Goal: Task Accomplishment & Management: Manage account settings

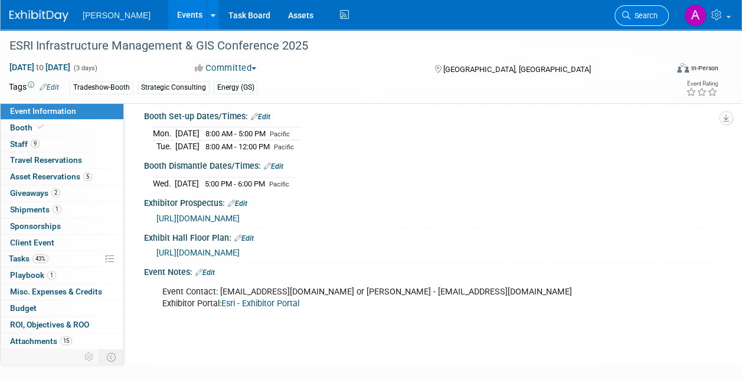
click at [624, 15] on icon at bounding box center [626, 15] width 8 height 8
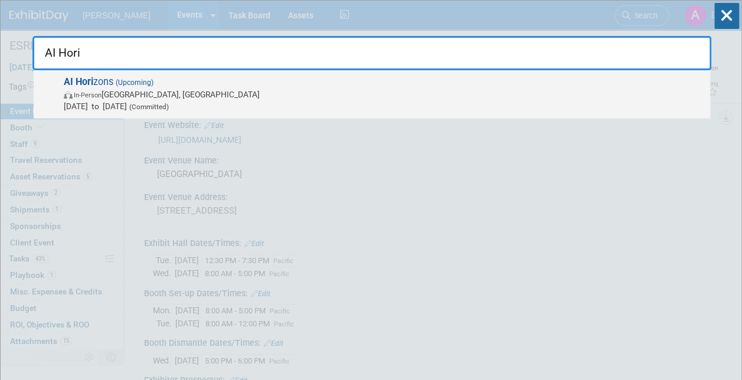
type input "AI Hori"
click at [114, 97] on span "In-Person [GEOGRAPHIC_DATA], [GEOGRAPHIC_DATA]" at bounding box center [384, 95] width 640 height 12
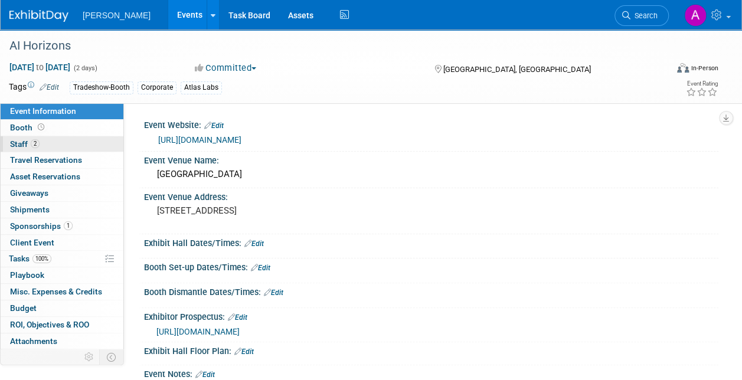
click at [38, 140] on span "Staff 2" at bounding box center [25, 143] width 30 height 9
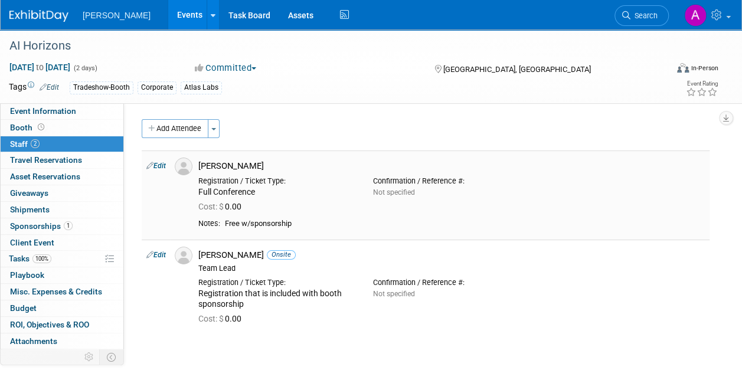
click at [153, 168] on icon at bounding box center [149, 165] width 7 height 12
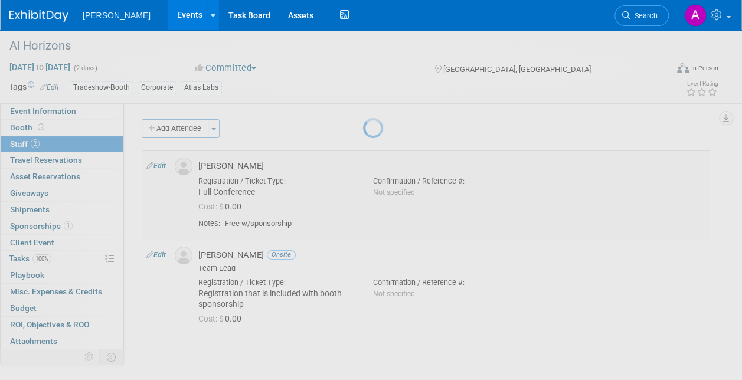
select select "360d8e51-6b55-4fc4-bb69-ff1468a84cd0"
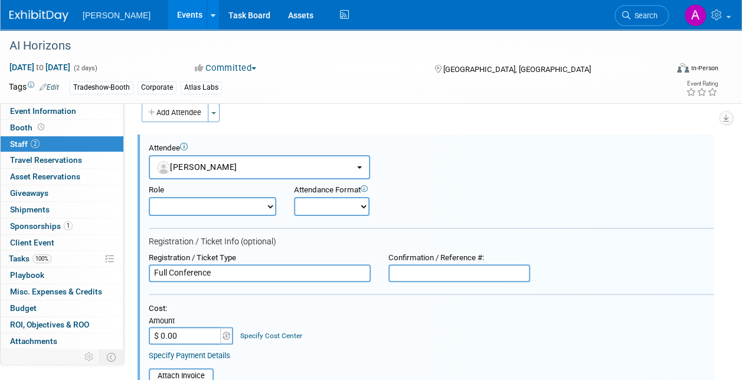
scroll to position [193, 0]
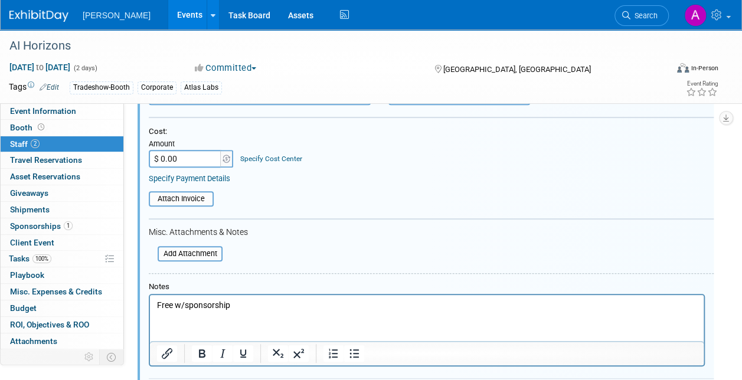
click at [235, 307] on p "Free w/sponsorship" at bounding box center [427, 306] width 540 height 12
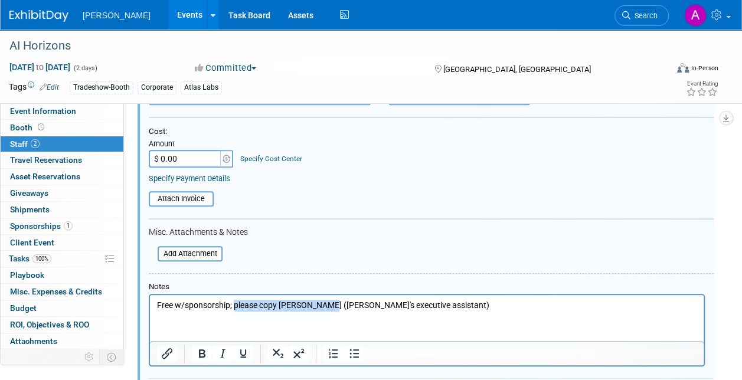
drag, startPoint x: 233, startPoint y: 306, endPoint x: 326, endPoint y: 311, distance: 93.4
click at [326, 311] on p "Free w/sponsorship; please copy Lena Hartley (Neil's executive assistant)" at bounding box center [427, 306] width 540 height 12
click at [199, 353] on icon "Bold" at bounding box center [202, 353] width 6 height 8
click at [273, 312] on html "Free w/sponsorship; please copy Lena Hartley (Neil's executive assistant)" at bounding box center [426, 303] width 553 height 17
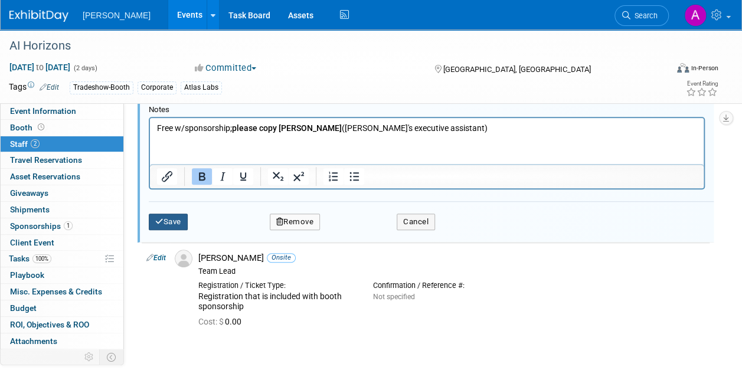
click at [175, 222] on button "Save" at bounding box center [168, 222] width 39 height 17
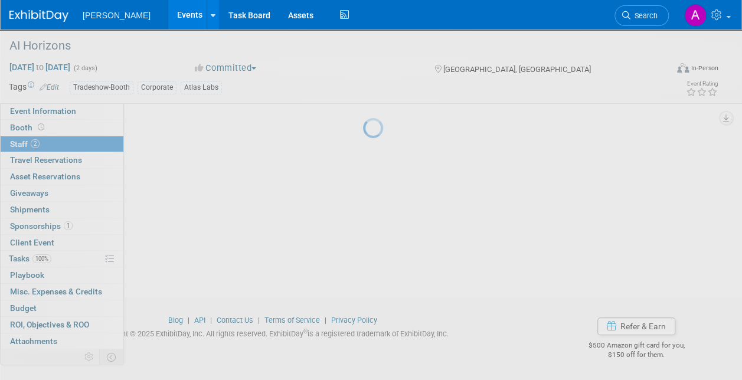
scroll to position [110, 0]
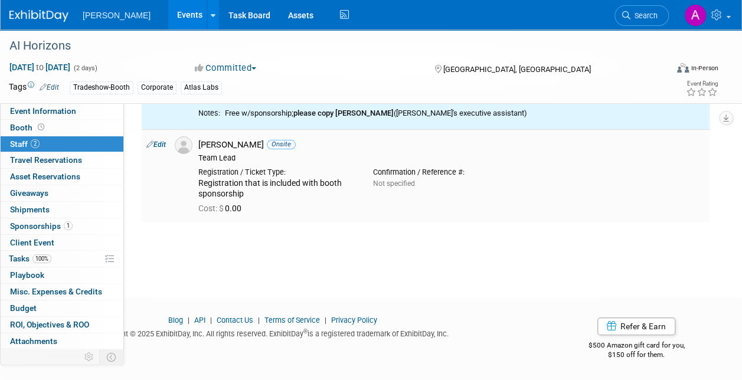
click at [163, 143] on link "Edit" at bounding box center [155, 144] width 19 height 8
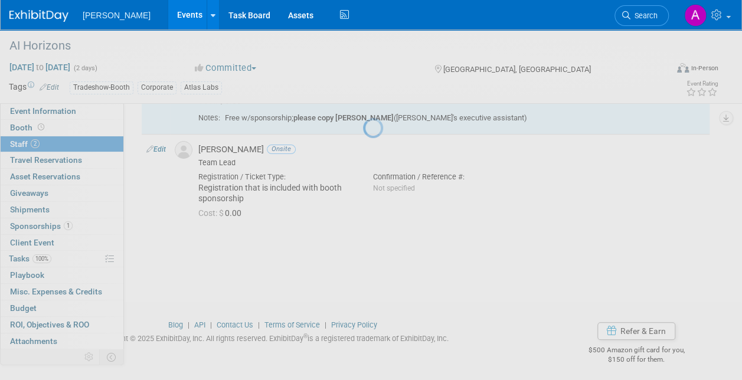
select select "4f5e1c40-926b-43ea-9bf4-f939ae9be0d8"
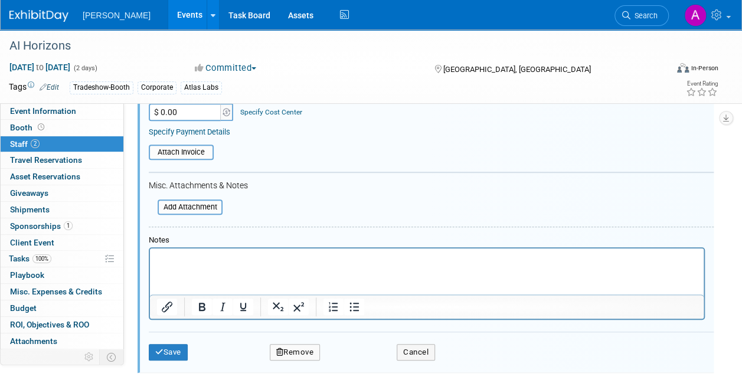
scroll to position [341, 0]
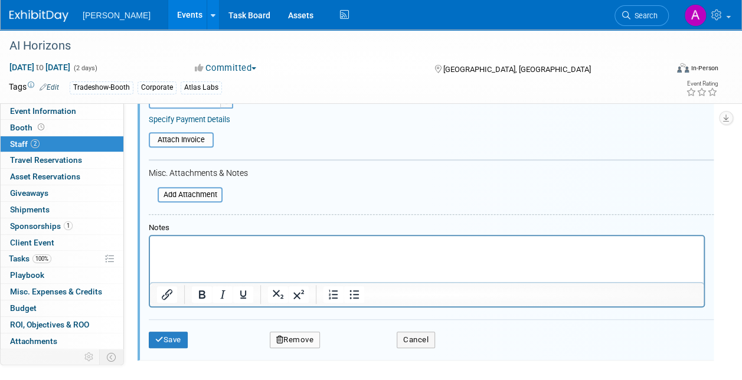
click at [179, 246] on p "Rich Text Area. Press ALT-0 for help." at bounding box center [427, 247] width 540 height 12
click at [251, 245] on p "Please copy Lena Hartley on both registrations" at bounding box center [427, 247] width 540 height 12
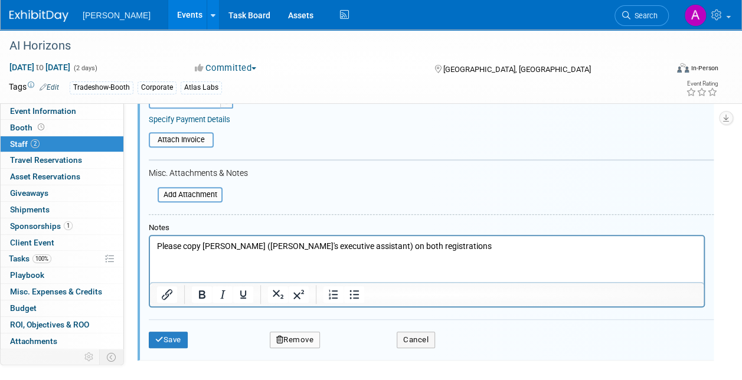
click at [427, 245] on p "Please copy Lena Hartley (Neil's executive assistant) on both registrations" at bounding box center [427, 247] width 540 height 12
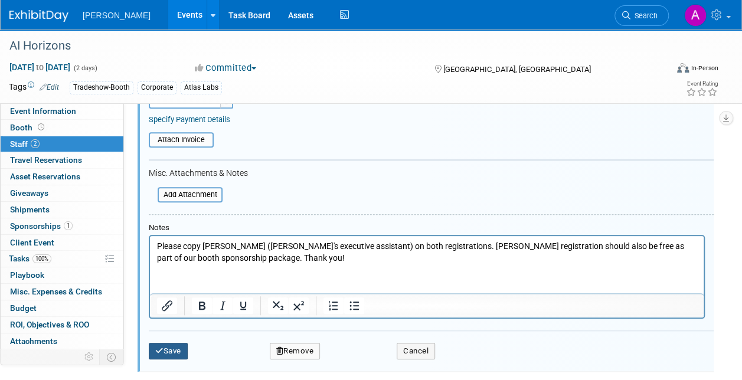
click at [162, 349] on icon "submit" at bounding box center [159, 351] width 8 height 8
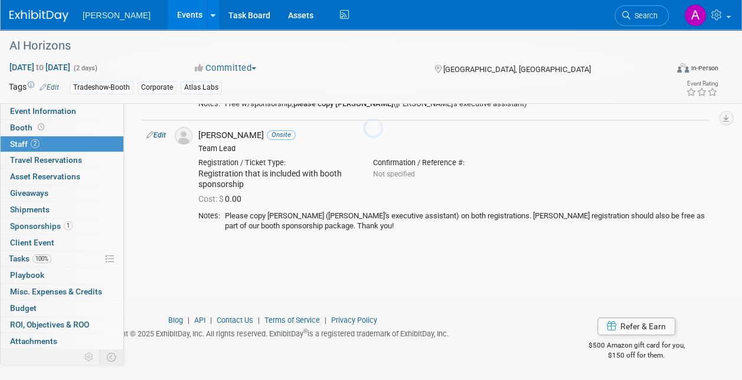
scroll to position [119, 0]
